Goal: Check status: Check status

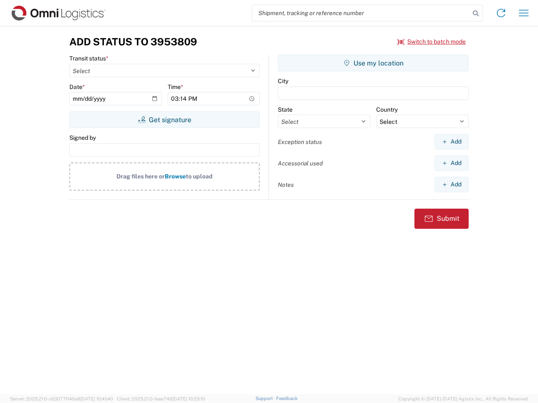
click at [361, 13] on input "search" at bounding box center [361, 13] width 218 height 16
click at [475, 13] on icon at bounding box center [475, 14] width 12 height 12
click at [501, 13] on icon at bounding box center [500, 12] width 13 height 13
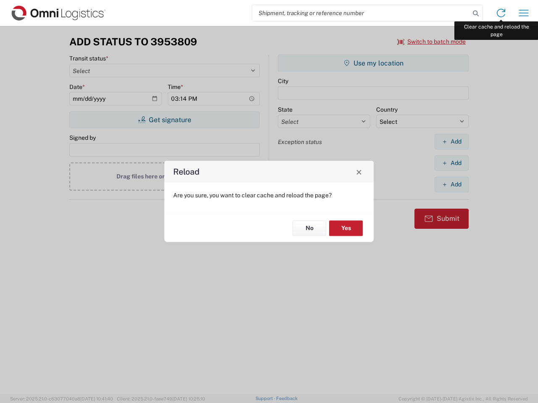
click at [523, 13] on div "Reload Are you sure, you want to clear cache and reload the page? No Yes" at bounding box center [269, 201] width 538 height 403
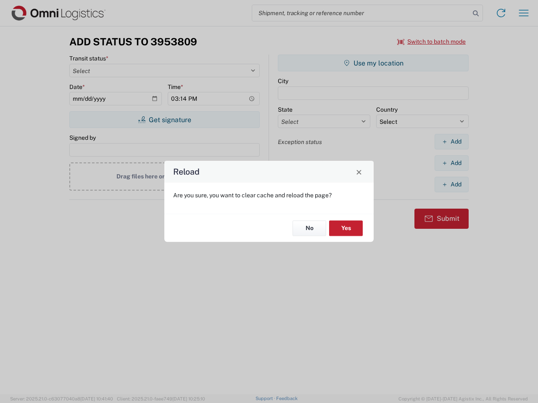
click at [431, 42] on div "Reload Are you sure, you want to clear cache and reload the page? No Yes" at bounding box center [269, 201] width 538 height 403
click at [164, 120] on div "Reload Are you sure, you want to clear cache and reload the page? No Yes" at bounding box center [269, 201] width 538 height 403
click at [373, 63] on div "Reload Are you sure, you want to clear cache and reload the page? No Yes" at bounding box center [269, 201] width 538 height 403
click at [451, 142] on div "Reload Are you sure, you want to clear cache and reload the page? No Yes" at bounding box center [269, 201] width 538 height 403
click at [451, 163] on div "Reload Are you sure, you want to clear cache and reload the page? No Yes" at bounding box center [269, 201] width 538 height 403
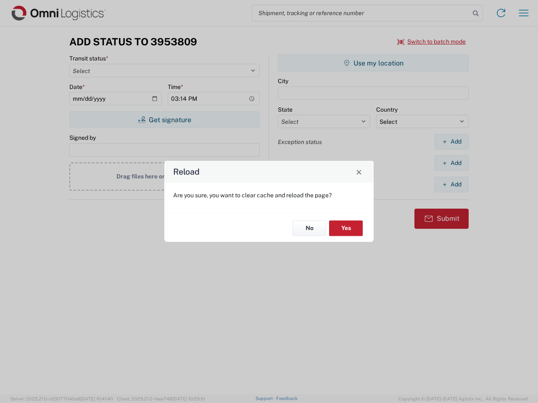
click at [451, 184] on div "Reload Are you sure, you want to clear cache and reload the page? No Yes" at bounding box center [269, 201] width 538 height 403
